Goal: Book appointment/travel/reservation

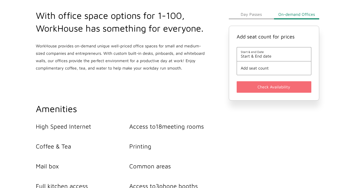
scroll to position [196, 0]
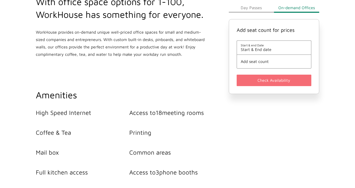
click at [274, 47] on span "Start & end Date" at bounding box center [274, 45] width 67 height 4
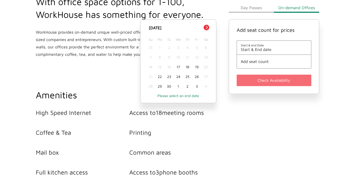
click at [192, 72] on div "18" at bounding box center [187, 67] width 9 height 10
click at [290, 47] on span "Start & end Date" at bounding box center [274, 45] width 67 height 4
click at [289, 52] on span "[DATE] - End date" at bounding box center [274, 49] width 67 height 5
click at [192, 72] on div "18" at bounding box center [187, 67] width 9 height 10
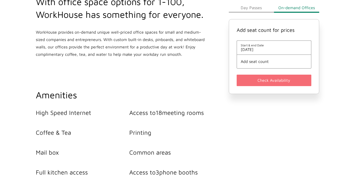
click at [267, 64] on span "Add seat count" at bounding box center [274, 61] width 67 height 5
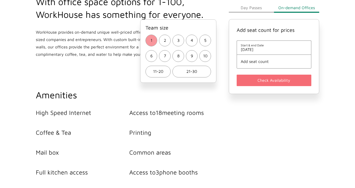
click at [157, 46] on button "1" at bounding box center [152, 41] width 12 height 12
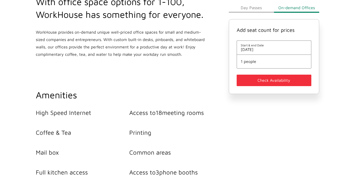
click at [298, 86] on button "Check Availability" at bounding box center [274, 79] width 75 height 11
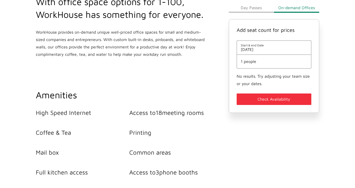
click at [296, 105] on button "Check Availability" at bounding box center [274, 98] width 75 height 11
click at [287, 64] on span "1 people" at bounding box center [274, 61] width 67 height 5
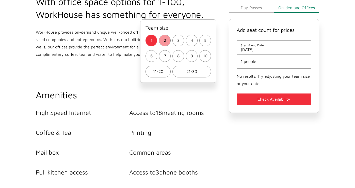
click at [169, 46] on button "2" at bounding box center [165, 41] width 12 height 12
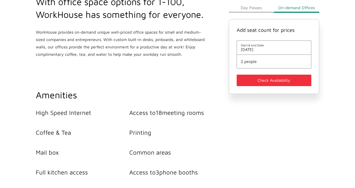
click at [293, 86] on button "Check Availability" at bounding box center [274, 79] width 75 height 11
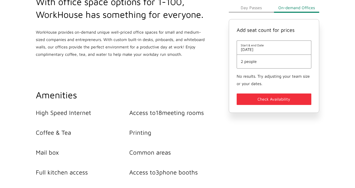
click at [271, 13] on button "Day Passes" at bounding box center [251, 8] width 45 height 10
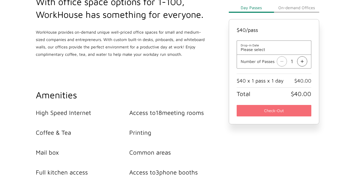
click at [257, 47] on span "Drop-in Date" at bounding box center [274, 45] width 67 height 4
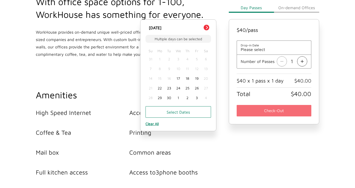
click at [192, 83] on div "18" at bounding box center [187, 78] width 9 height 10
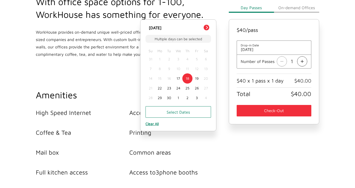
click at [209, 30] on button "Next Month" at bounding box center [207, 28] width 6 height 6
click at [288, 44] on div "$ 40 /pass Drop-in Date [DATE] Multiple days can be selected Previous Month Nex…" at bounding box center [274, 71] width 90 height 105
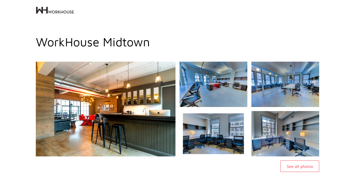
scroll to position [108, 0]
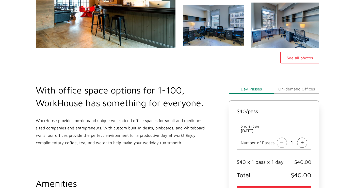
click at [250, 46] on img at bounding box center [213, 25] width 73 height 49
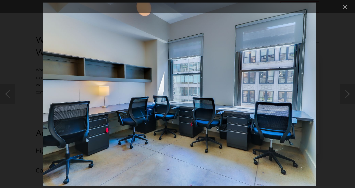
scroll to position [188, 0]
click at [348, 94] on button "Next image" at bounding box center [347, 94] width 15 height 20
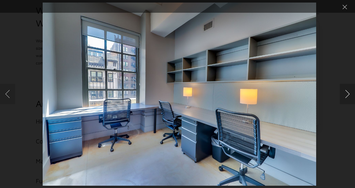
click at [348, 94] on button "Next image" at bounding box center [347, 94] width 15 height 20
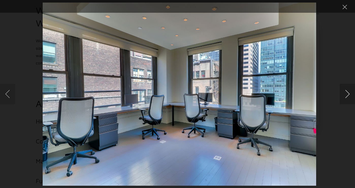
click at [348, 94] on button "Next image" at bounding box center [347, 94] width 15 height 20
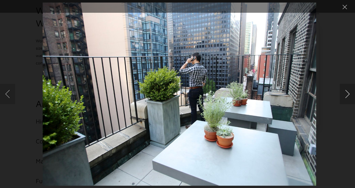
click at [348, 94] on button "Next image" at bounding box center [347, 94] width 15 height 20
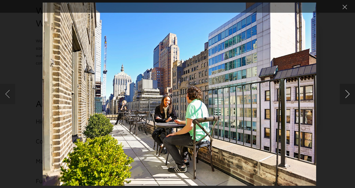
click at [348, 94] on button "Next image" at bounding box center [347, 94] width 15 height 20
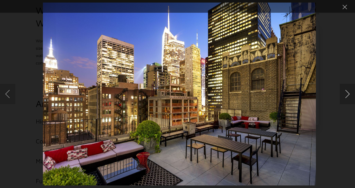
click at [348, 94] on button "Next image" at bounding box center [347, 94] width 15 height 20
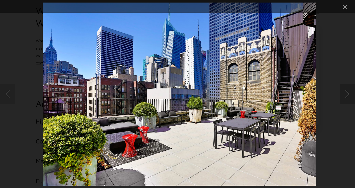
click at [348, 94] on button "Next image" at bounding box center [347, 94] width 15 height 20
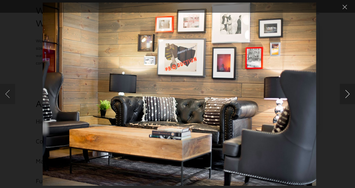
click at [348, 94] on button "Next image" at bounding box center [347, 94] width 15 height 20
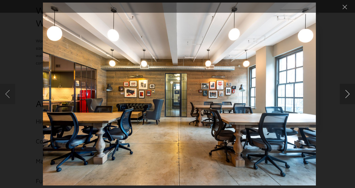
click at [348, 94] on button "Next image" at bounding box center [347, 94] width 15 height 20
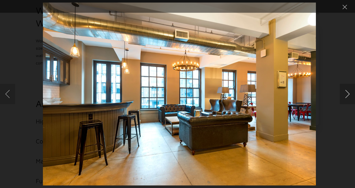
click at [348, 94] on button "Next image" at bounding box center [347, 94] width 15 height 20
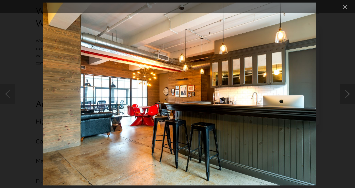
click at [348, 94] on button "Next image" at bounding box center [347, 94] width 15 height 20
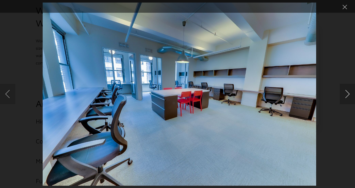
click at [348, 94] on button "Next image" at bounding box center [347, 94] width 15 height 20
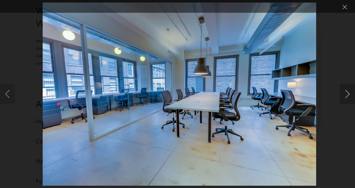
click at [348, 94] on button "Next image" at bounding box center [347, 94] width 15 height 20
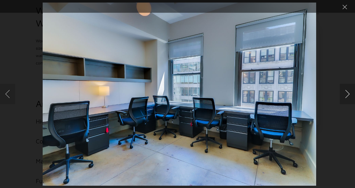
click at [348, 94] on button "Next image" at bounding box center [347, 94] width 15 height 20
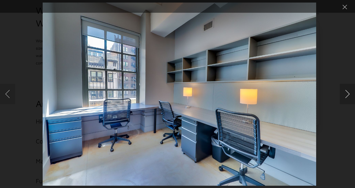
click at [348, 94] on button "Next image" at bounding box center [347, 94] width 15 height 20
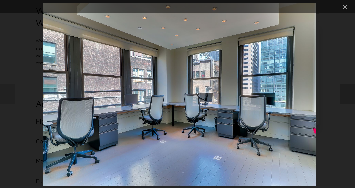
click at [348, 94] on button "Next image" at bounding box center [347, 94] width 15 height 20
